Goal: Transaction & Acquisition: Purchase product/service

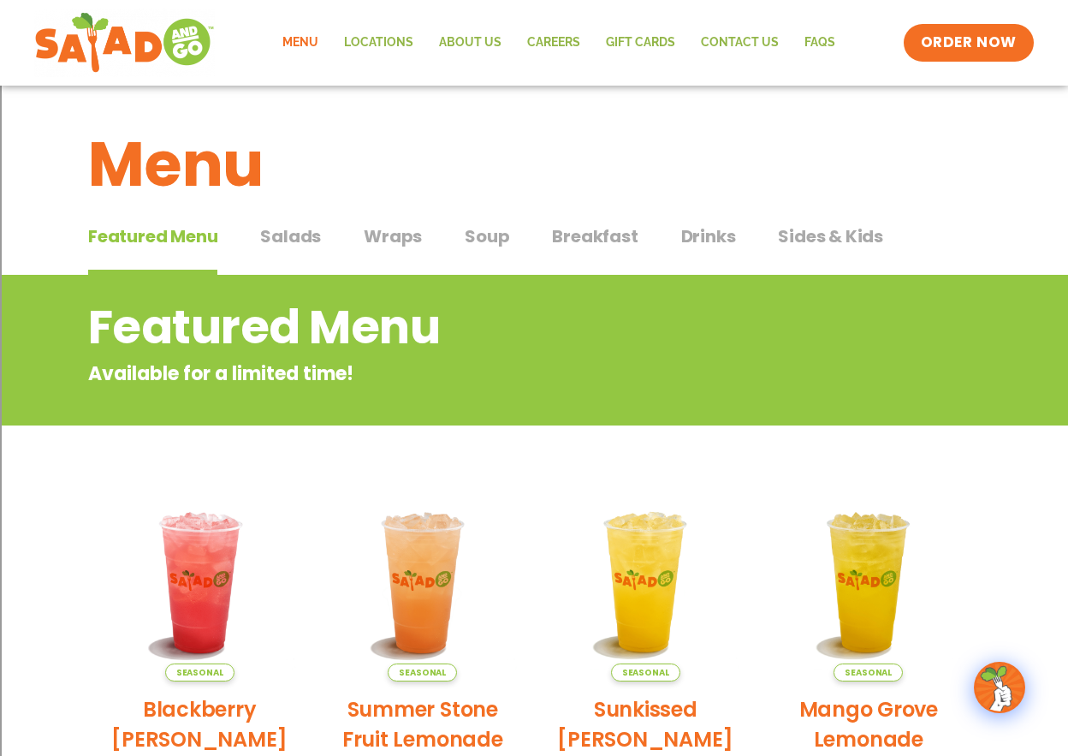
click at [304, 236] on span "Salads" at bounding box center [290, 236] width 61 height 26
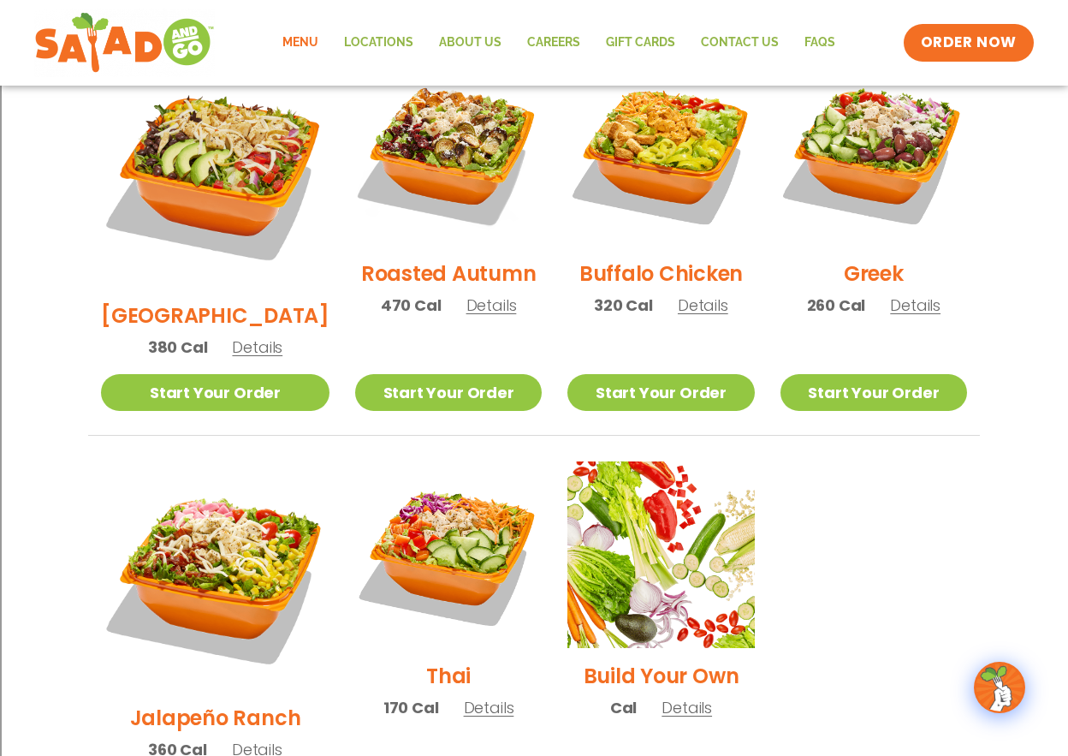
scroll to position [856, 0]
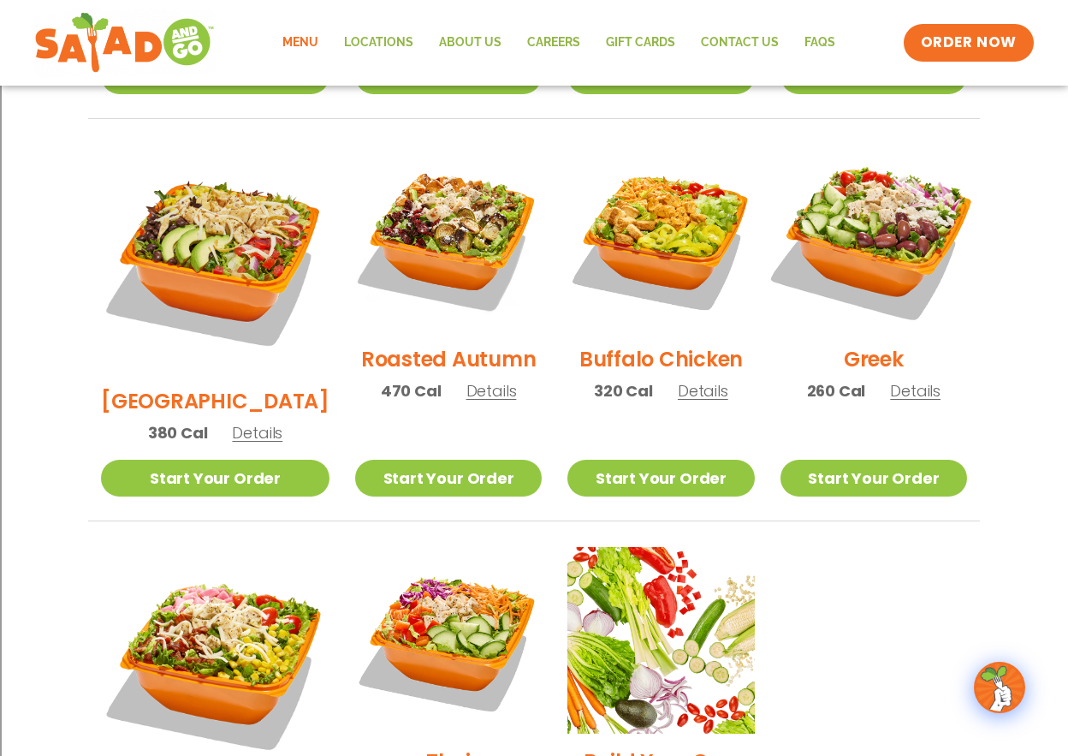
click at [880, 216] on img at bounding box center [873, 237] width 219 height 219
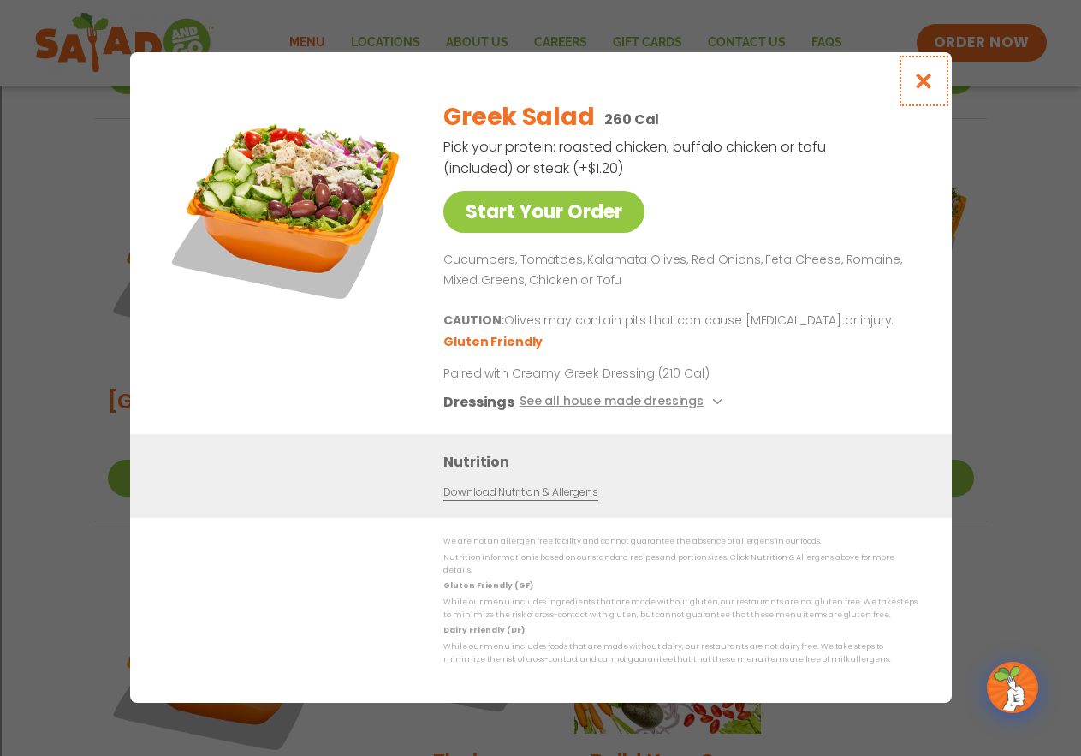
click at [922, 90] on icon "Close modal" at bounding box center [922, 81] width 21 height 18
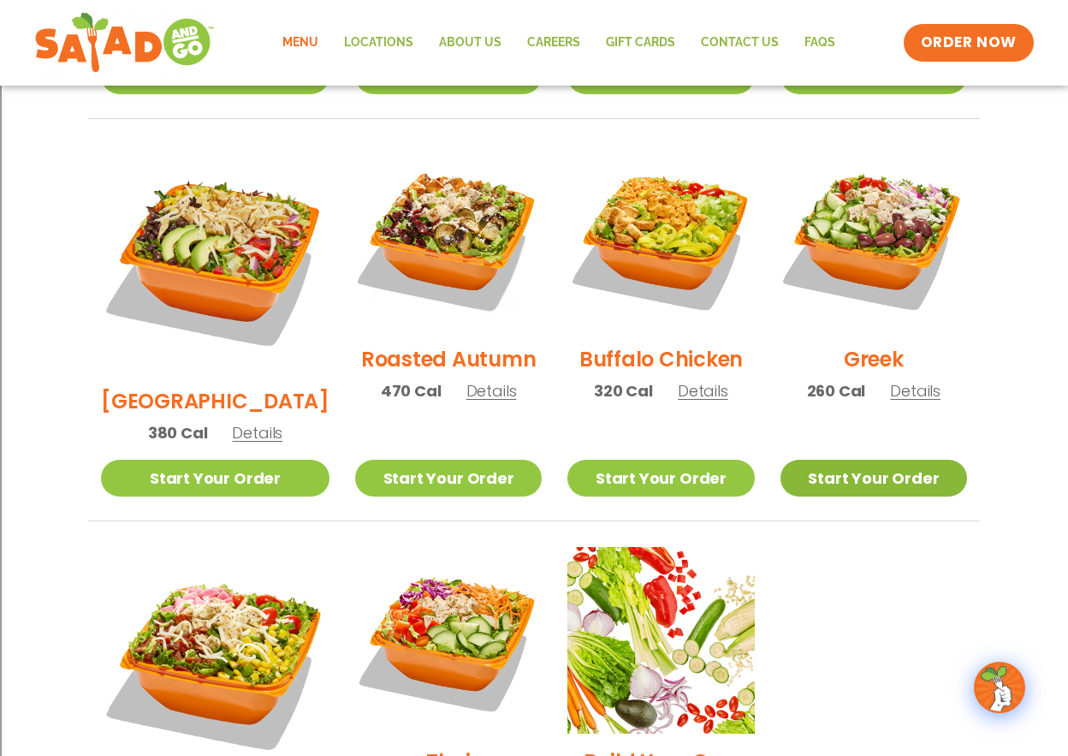
click at [889, 460] on link "Start Your Order" at bounding box center [873, 478] width 187 height 37
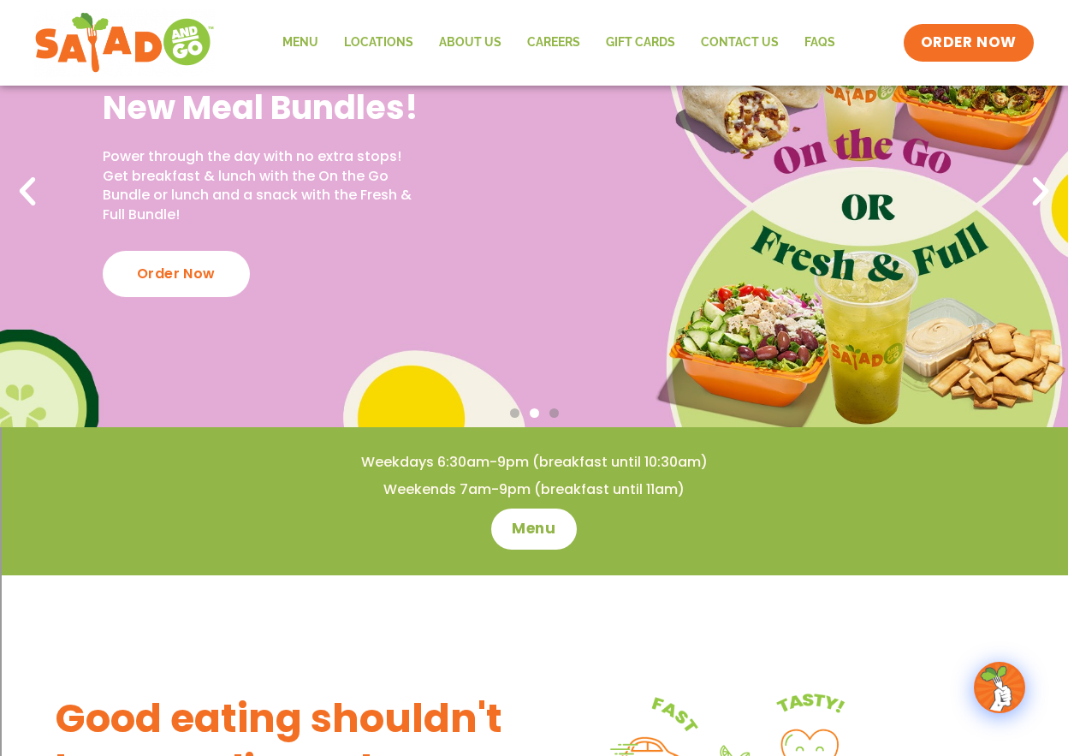
scroll to position [86, 0]
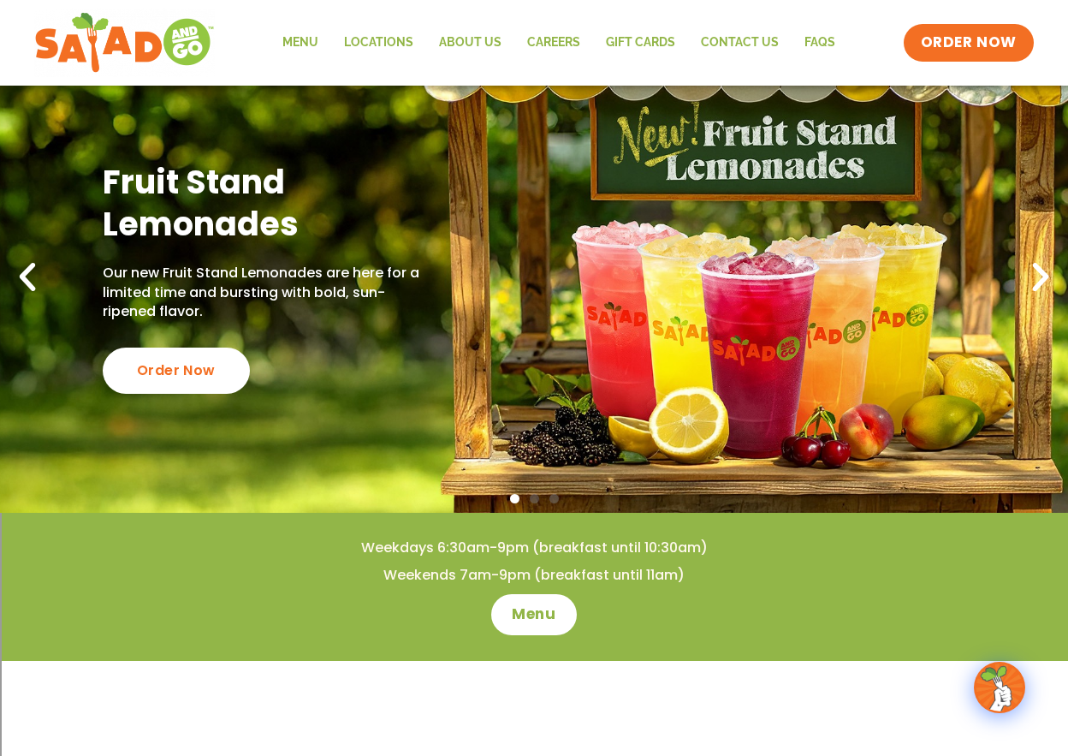
click at [31, 277] on icon "Previous slide" at bounding box center [28, 277] width 38 height 38
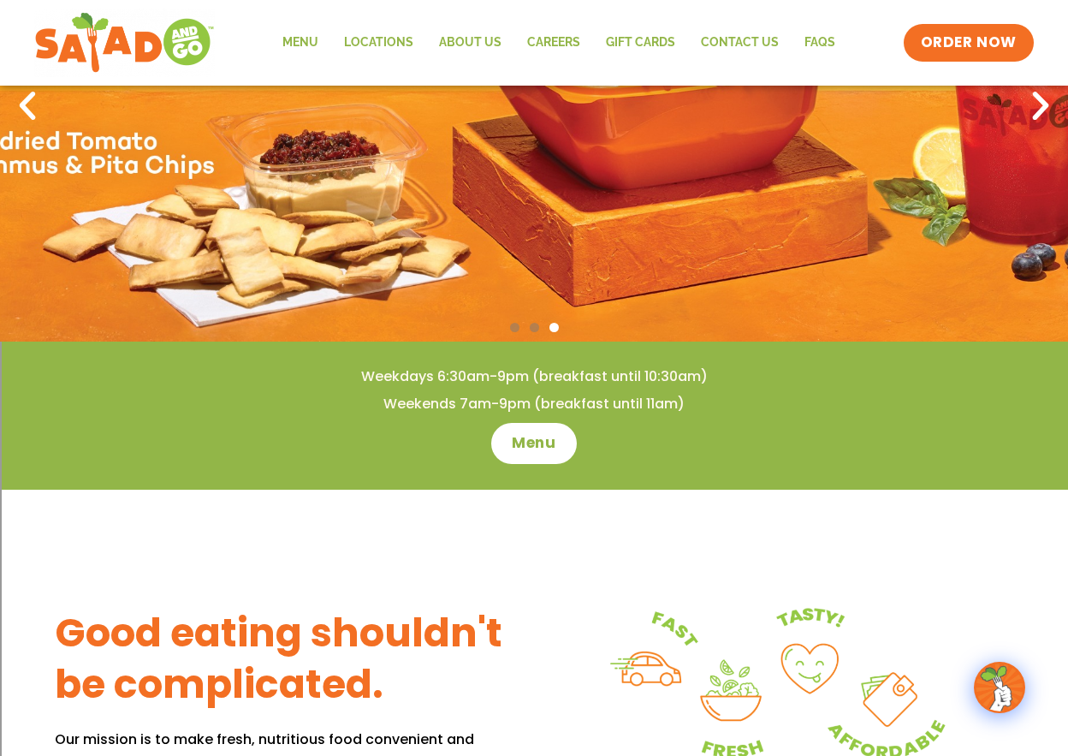
scroll to position [0, 0]
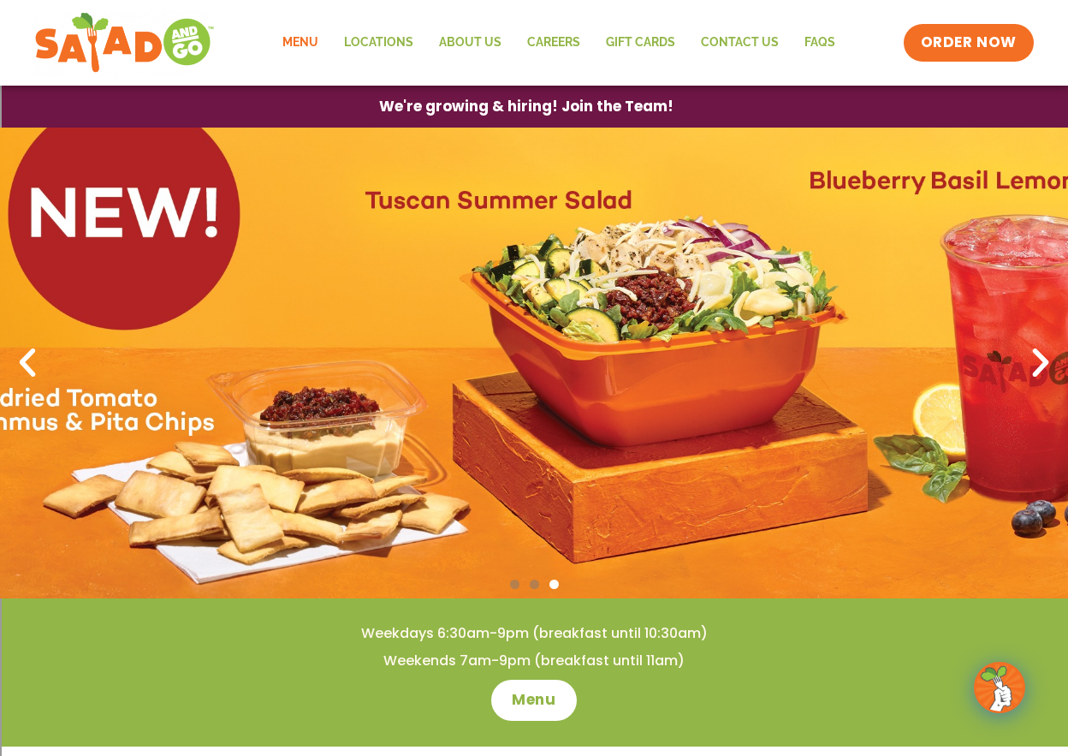
click at [298, 42] on link "Menu" at bounding box center [301, 42] width 62 height 39
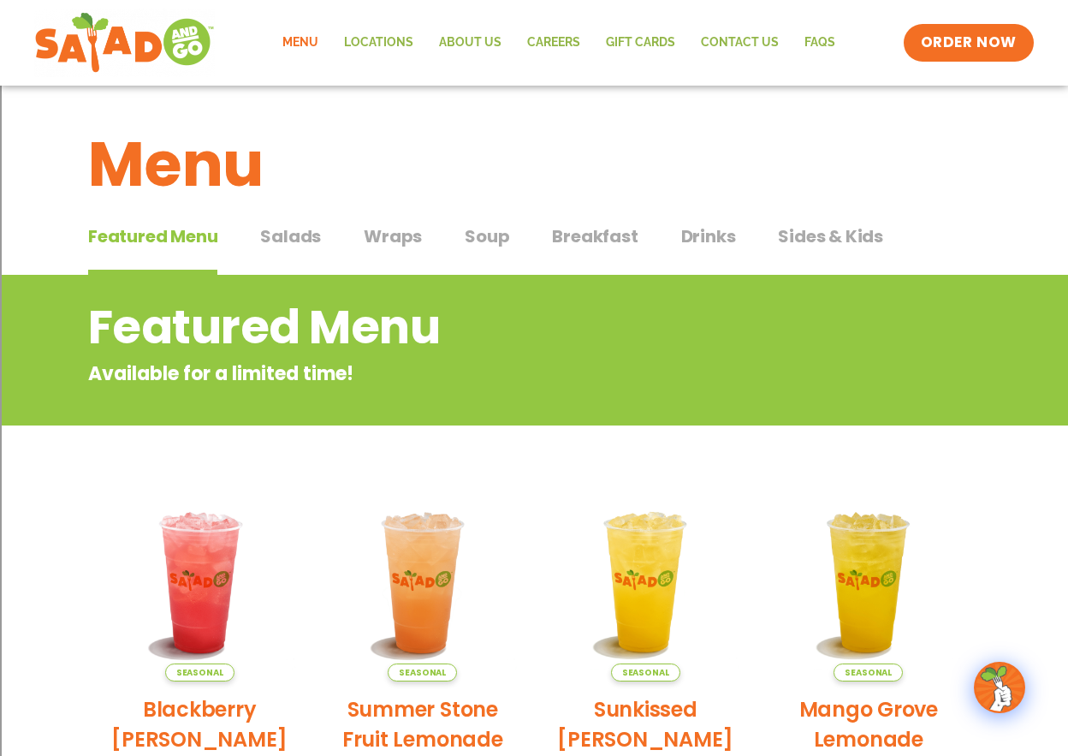
click at [475, 240] on span "Soup" at bounding box center [487, 236] width 44 height 26
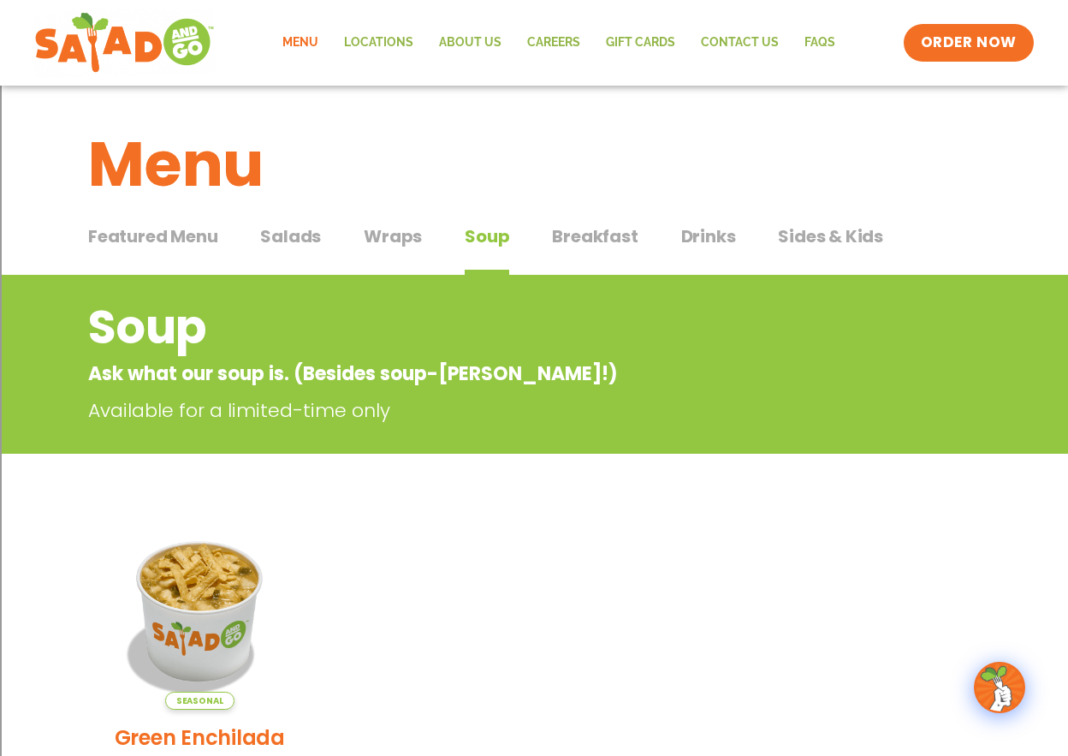
click at [394, 238] on span "Wraps" at bounding box center [393, 236] width 58 height 26
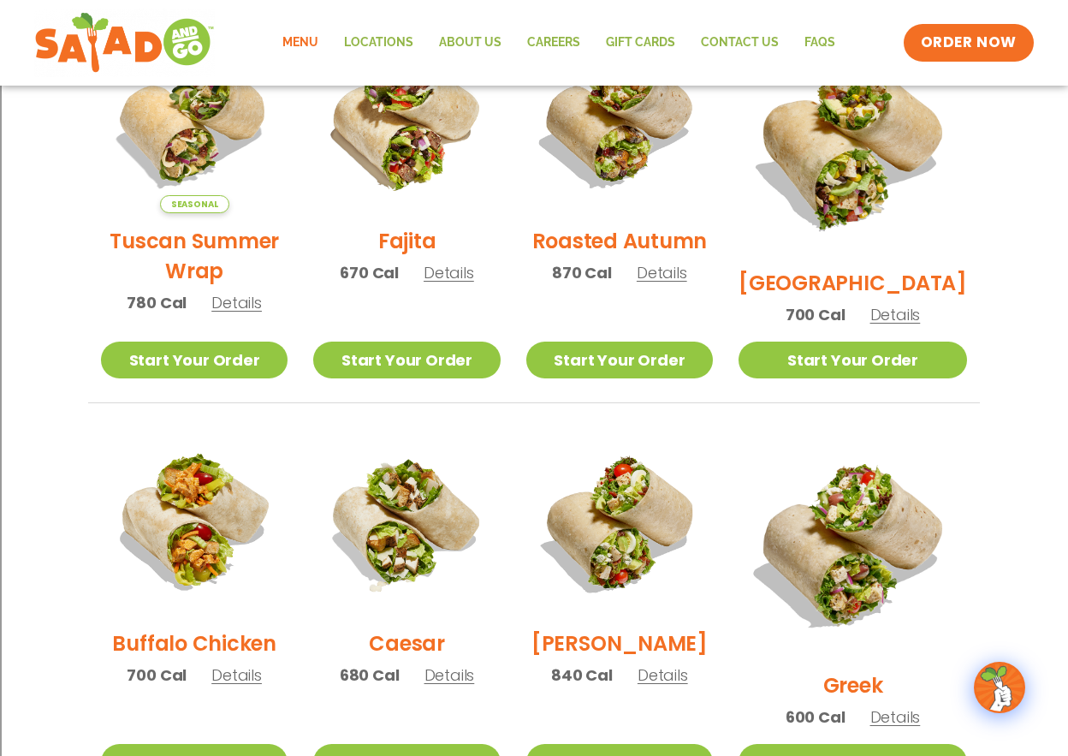
scroll to position [86, 0]
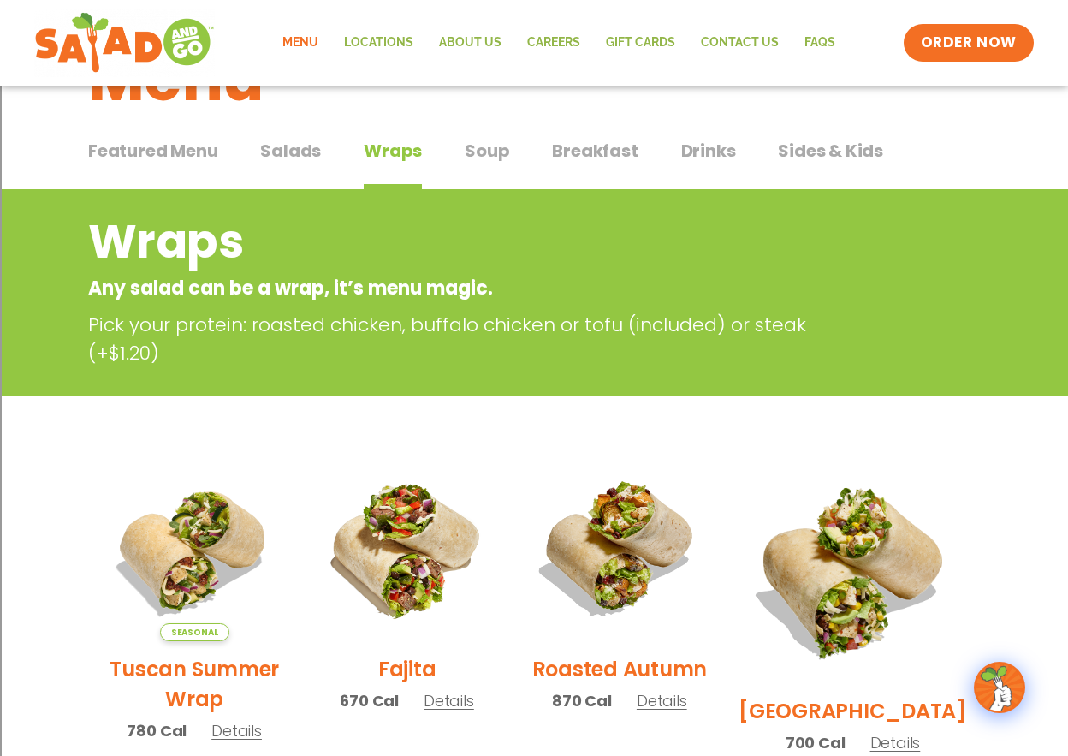
click at [298, 154] on span "Salads" at bounding box center [290, 151] width 61 height 26
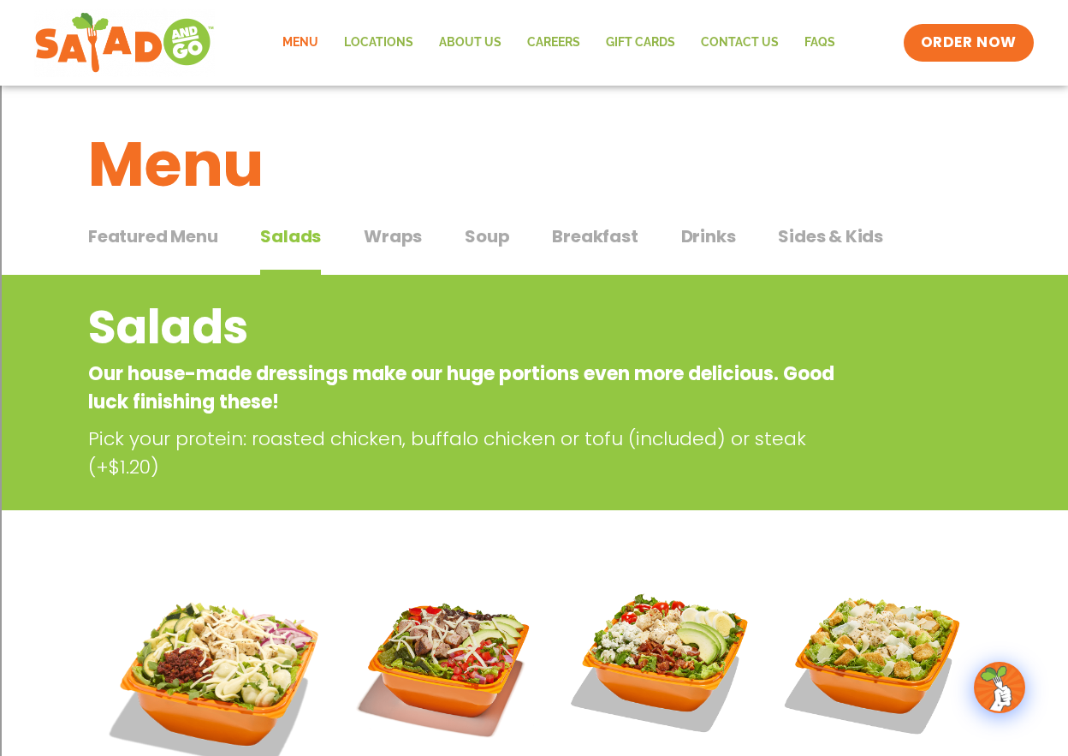
scroll to position [342, 0]
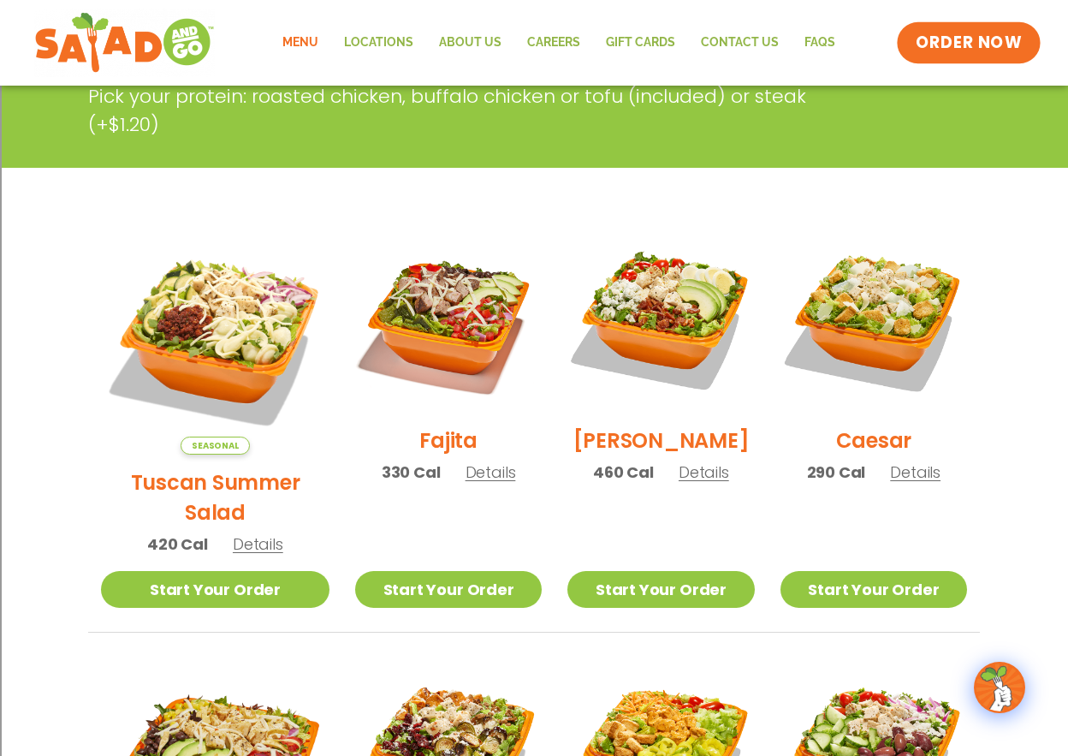
click at [963, 34] on span "ORDER NOW" at bounding box center [969, 43] width 106 height 22
